Goal: Task Accomplishment & Management: Use online tool/utility

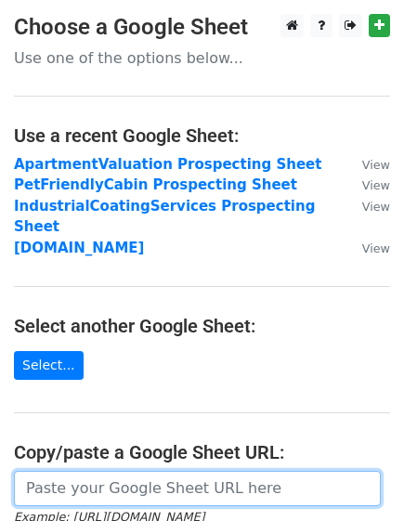
click at [114, 475] on input "url" at bounding box center [197, 488] width 367 height 35
paste input "https://docs.google.com/spreadsheets/d/1K_gCwUypHkJ8JUIxbLUl6KpSivkZpu8iFuX0Wxa…"
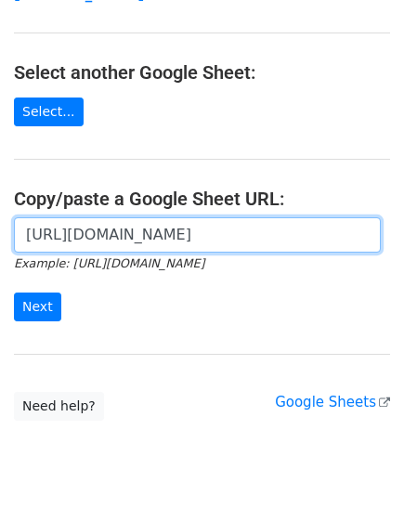
scroll to position [280, 0]
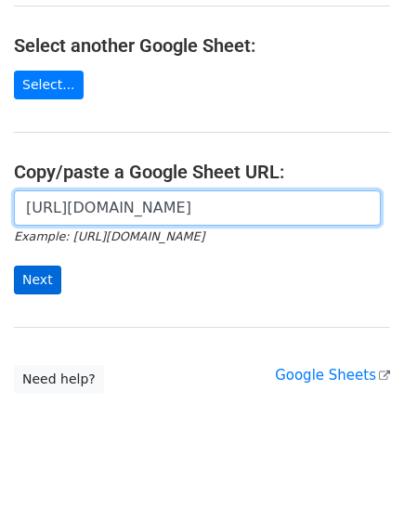
type input "https://docs.google.com/spreadsheets/d/1K_gCwUypHkJ8JUIxbLUl6KpSivkZpu8iFuX0Wxa…"
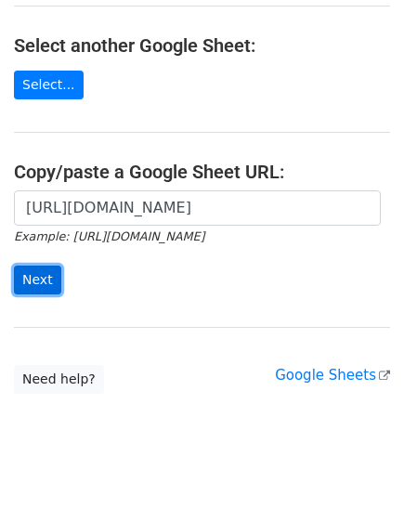
click at [37, 271] on input "Next" at bounding box center [37, 279] width 47 height 29
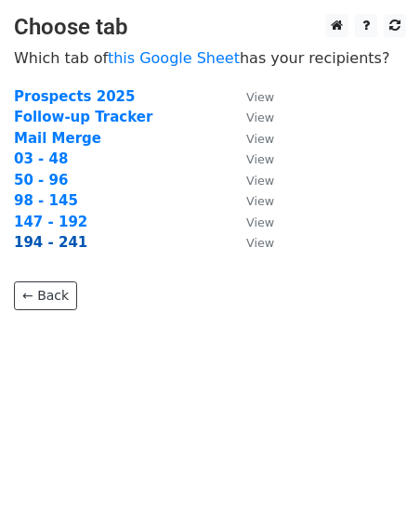
click at [50, 242] on strong "194 - 241" at bounding box center [50, 242] width 73 height 17
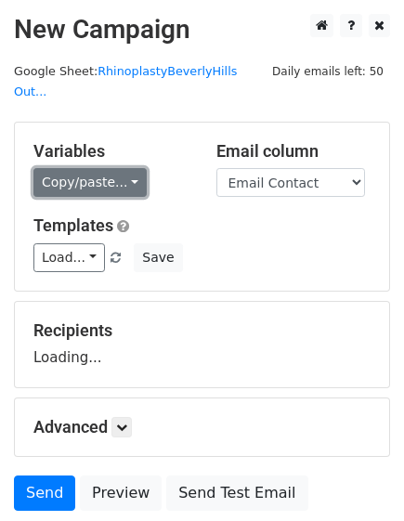
click at [76, 169] on link "Copy/paste..." at bounding box center [89, 182] width 113 height 29
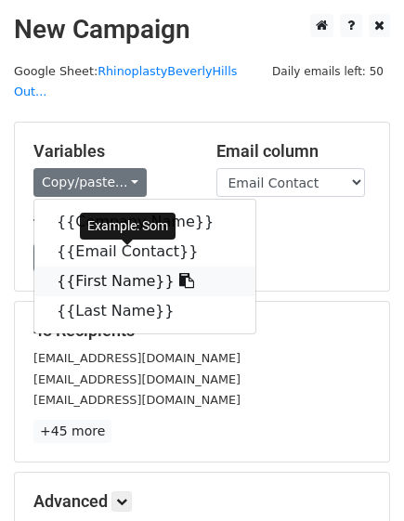
click at [116, 266] on link "{{First Name}}" at bounding box center [144, 281] width 221 height 30
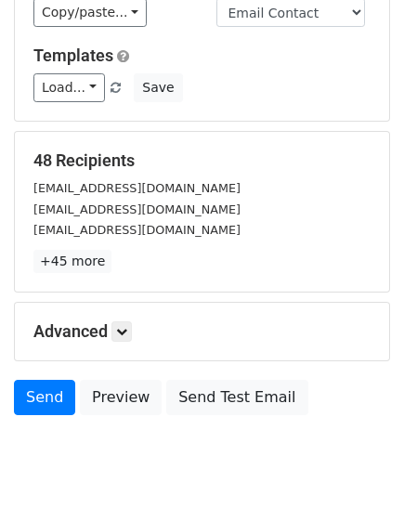
scroll to position [186, 0]
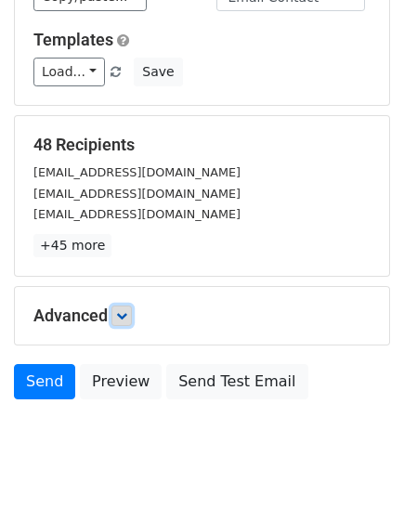
click at [126, 310] on icon at bounding box center [121, 315] width 11 height 11
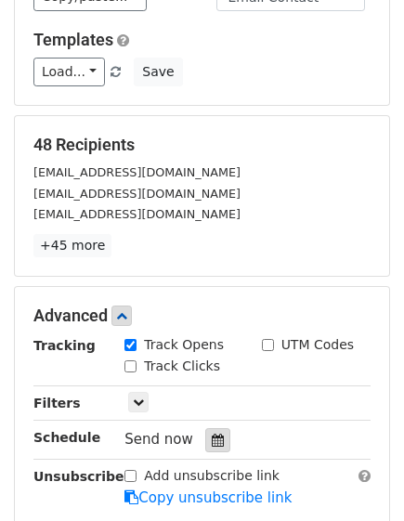
click at [212, 433] on icon at bounding box center [218, 439] width 12 height 13
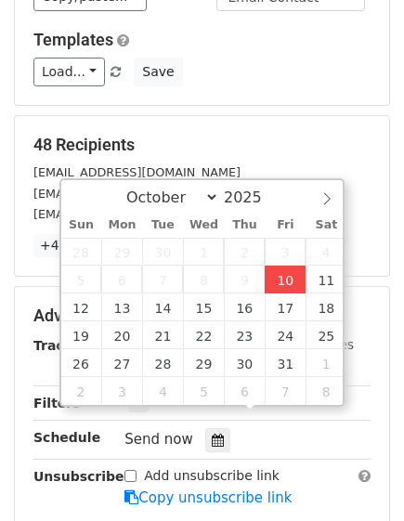
type input "[DATE] 14:03"
type input "02"
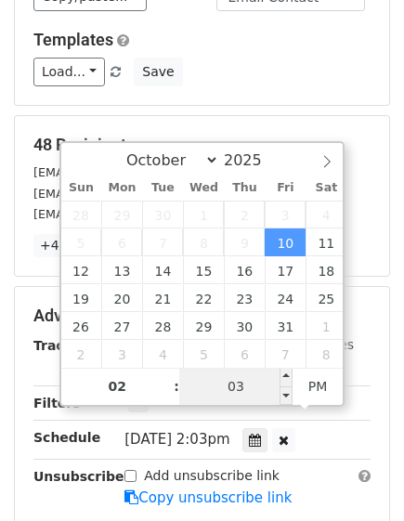
click at [234, 378] on input "03" at bounding box center [235, 386] width 113 height 37
click at [241, 392] on input "20" at bounding box center [235, 386] width 113 height 37
type input "30"
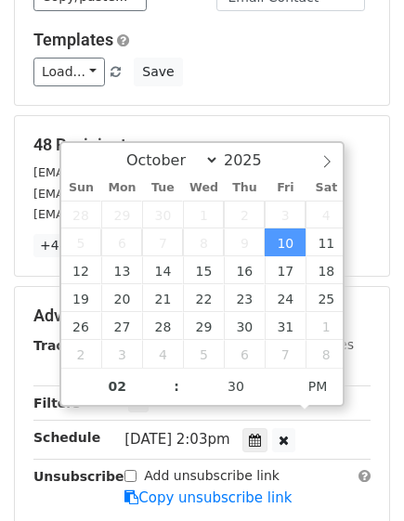
type input "[DATE] 14:30"
click at [272, 83] on div "Variables Copy/paste... {{Company Name}} {{Email Contact}} {{First Name}} {{Las…" at bounding box center [202, 21] width 374 height 168
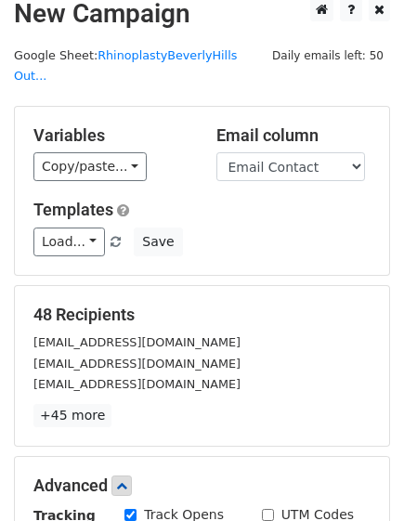
scroll to position [0, 0]
